Goal: Check status

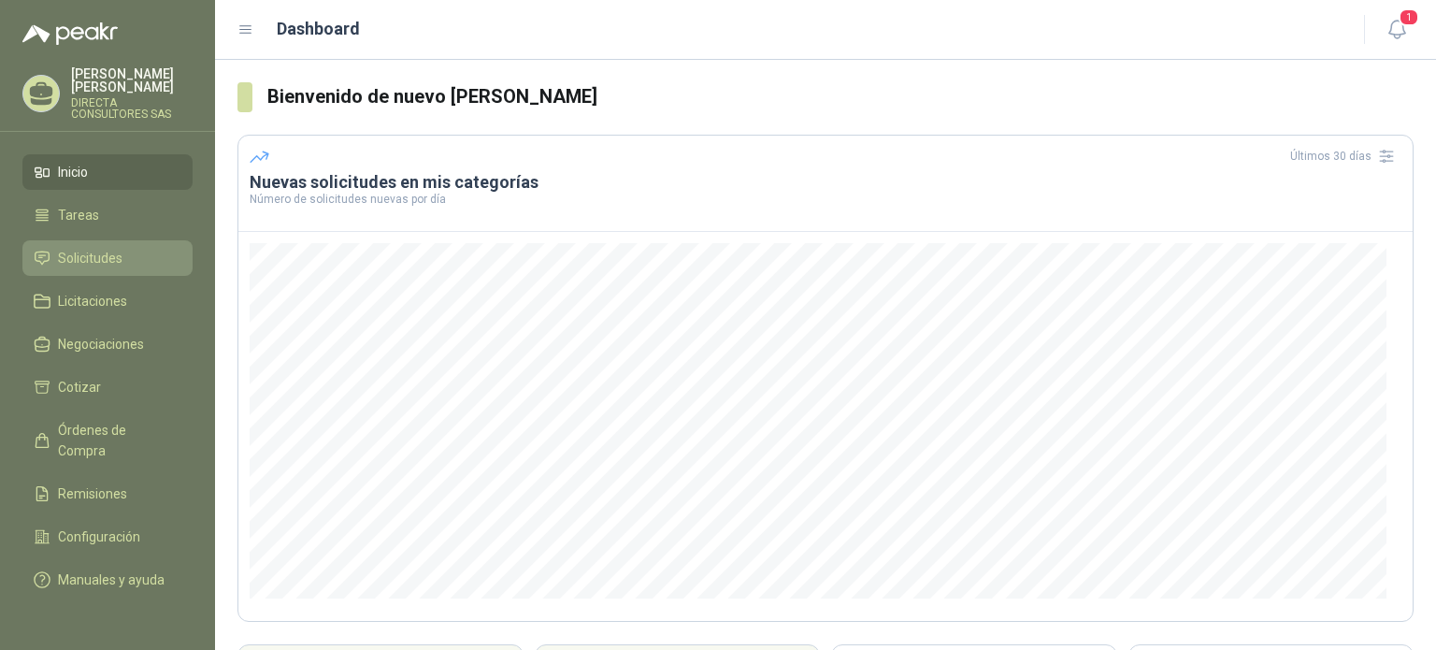
click at [100, 249] on span "Solicitudes" at bounding box center [90, 258] width 65 height 21
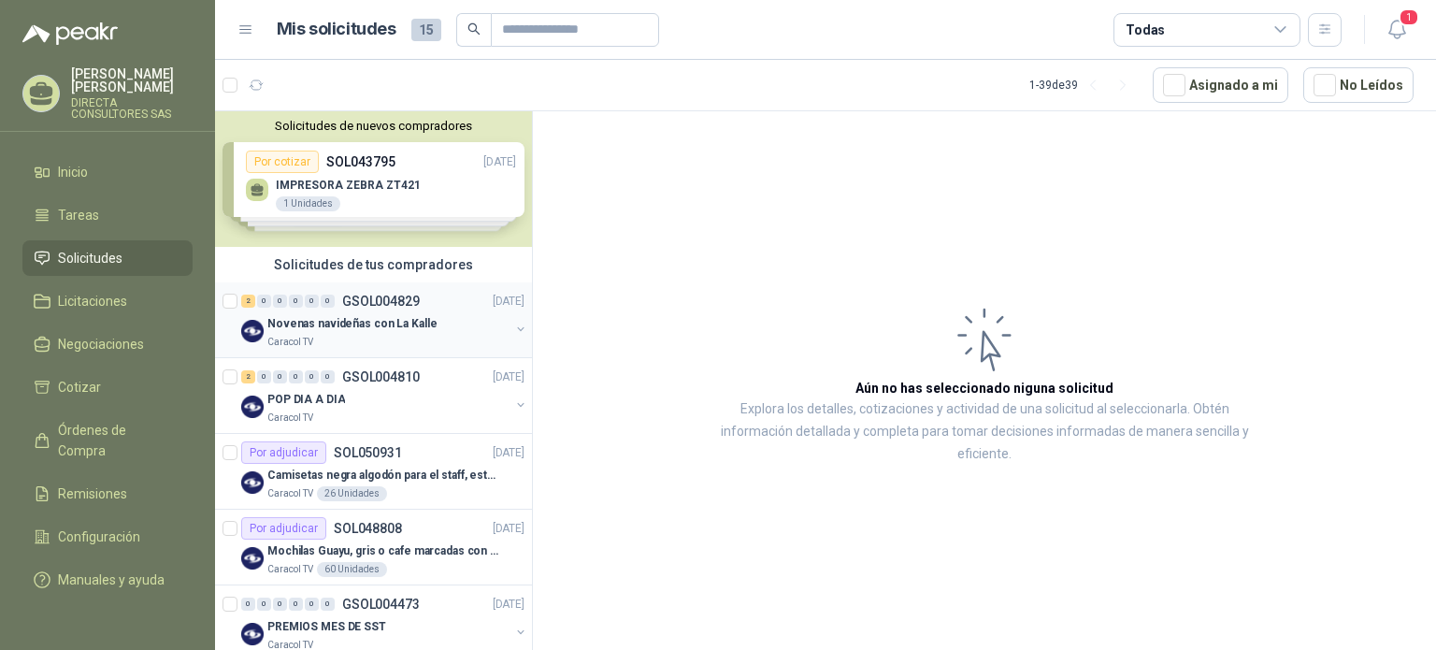
click at [313, 324] on p "Novenas navideñas con La Kalle" at bounding box center [351, 324] width 169 height 18
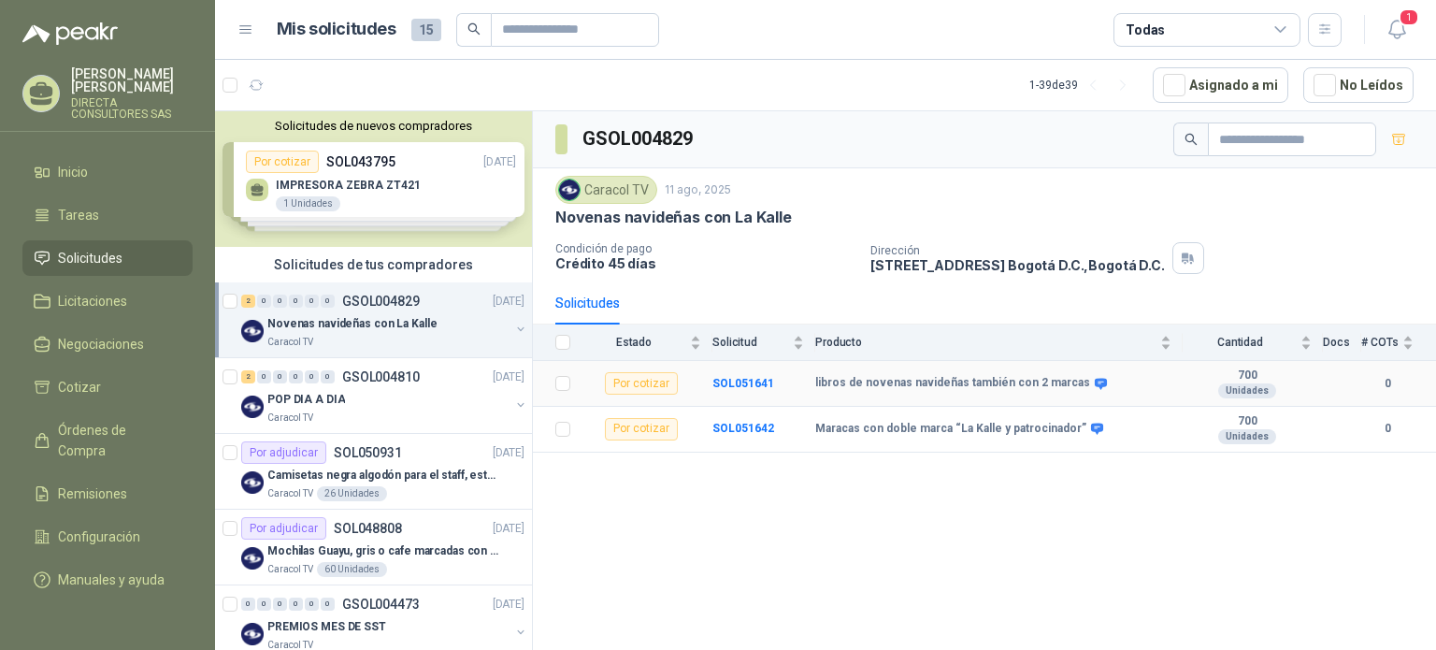
click at [636, 382] on div "Por cotizar" at bounding box center [641, 383] width 73 height 22
click at [741, 378] on b "SOL051641" at bounding box center [744, 383] width 62 height 13
